Goal: Use online tool/utility: Utilize a website feature to perform a specific function

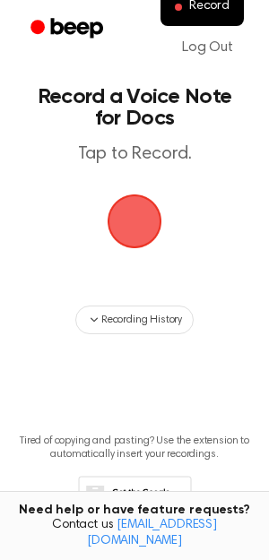
click at [129, 246] on span "button" at bounding box center [134, 221] width 50 height 50
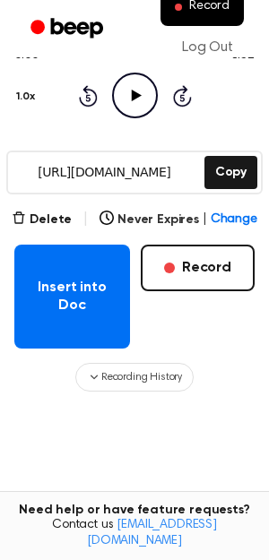
scroll to position [190, 0]
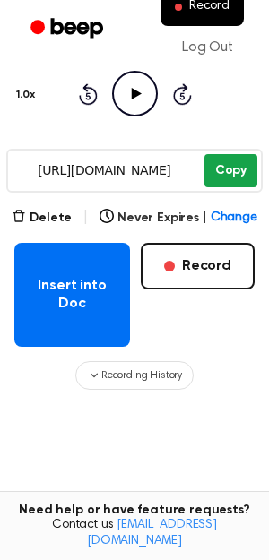
click at [228, 187] on button "Copy" at bounding box center [230, 170] width 53 height 33
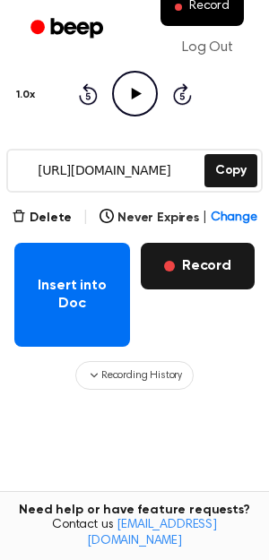
click at [211, 289] on button "Record" at bounding box center [198, 266] width 114 height 47
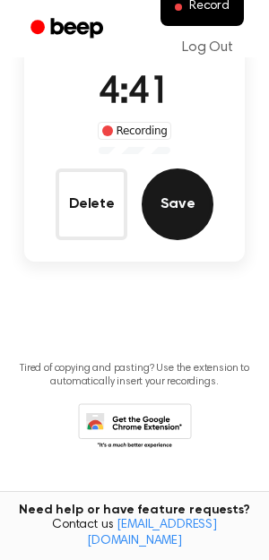
click at [194, 216] on button "Save" at bounding box center [178, 204] width 72 height 72
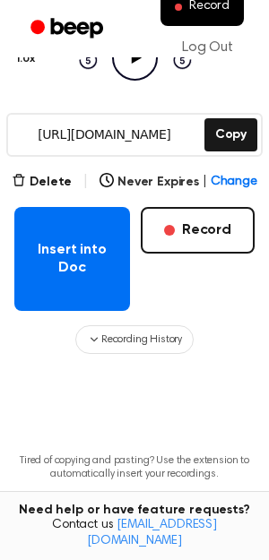
scroll to position [235, 0]
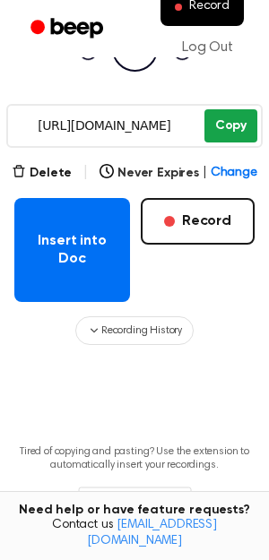
click at [218, 142] on button "Copy" at bounding box center [230, 125] width 53 height 33
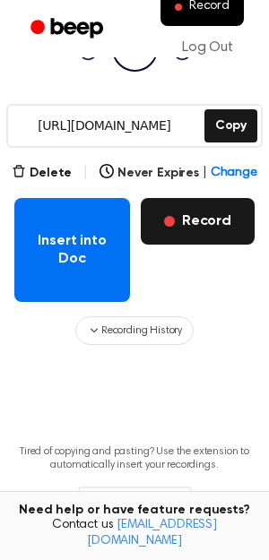
click at [184, 245] on button "Record" at bounding box center [198, 221] width 114 height 47
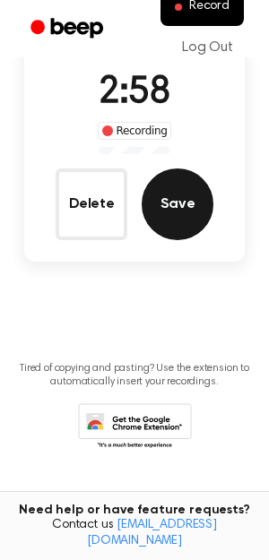
click at [176, 174] on button "Save" at bounding box center [178, 204] width 72 height 72
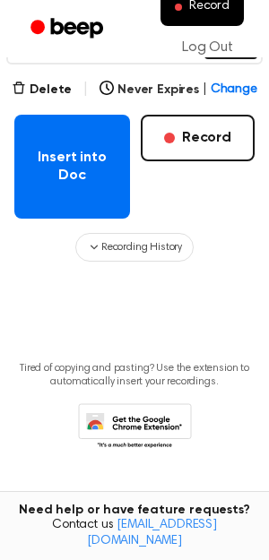
scroll to position [440, 0]
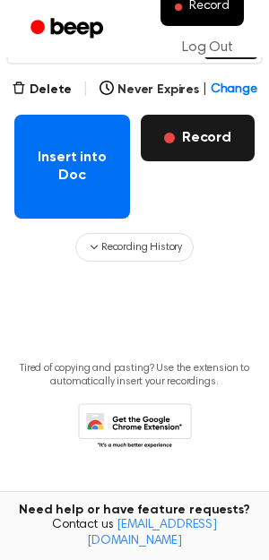
click at [183, 142] on button "Record" at bounding box center [198, 138] width 114 height 47
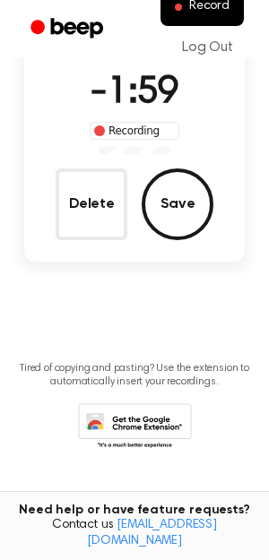
scroll to position [192, 0]
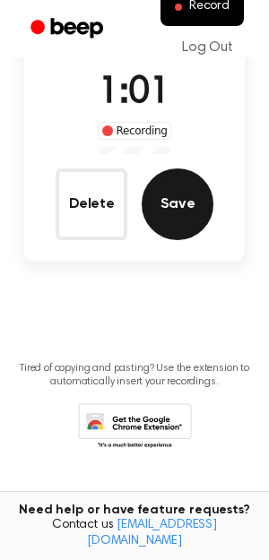
click at [191, 202] on button "Save" at bounding box center [178, 204] width 72 height 72
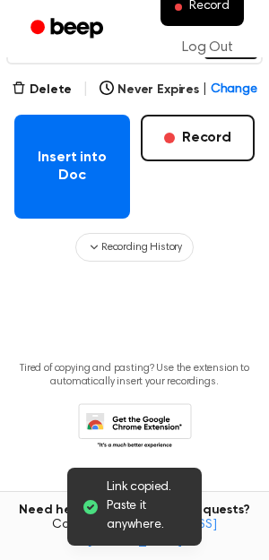
scroll to position [440, 0]
